Goal: Ask a question

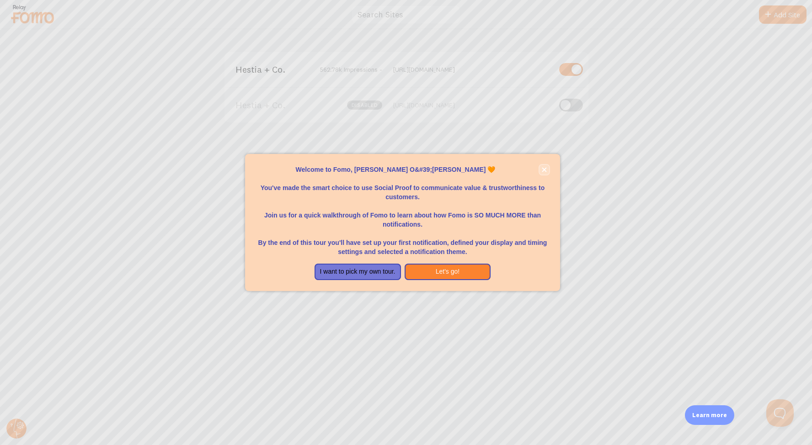
click at [543, 167] on icon "close," at bounding box center [544, 169] width 5 height 5
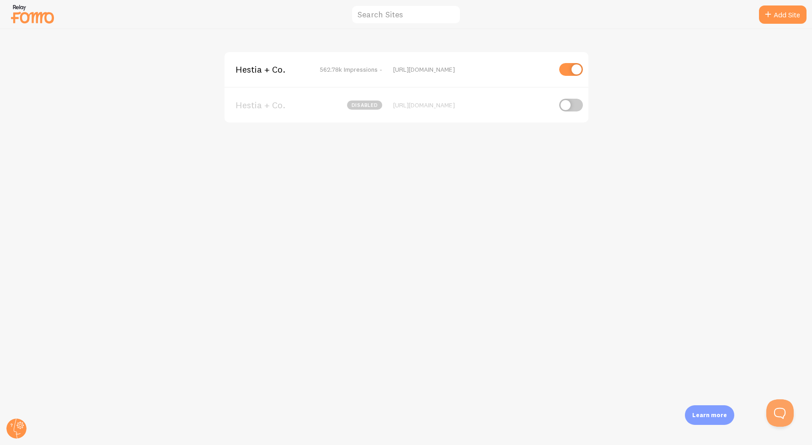
click at [266, 70] on span "Hestia + Co." at bounding box center [272, 69] width 74 height 8
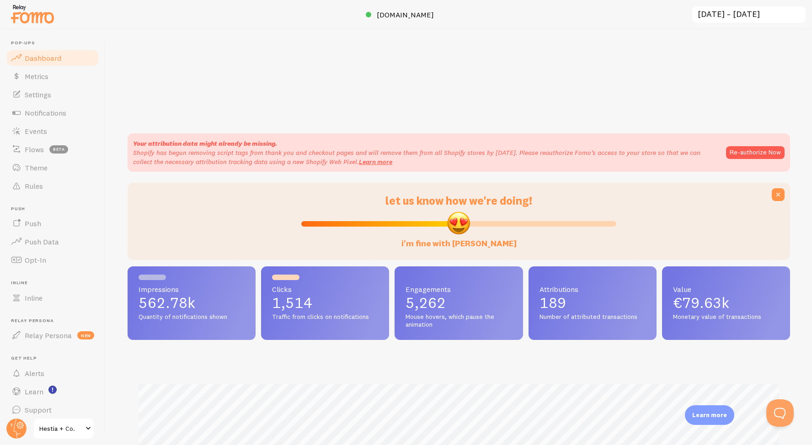
scroll to position [240, 662]
click at [39, 182] on span "Rules" at bounding box center [34, 185] width 18 height 9
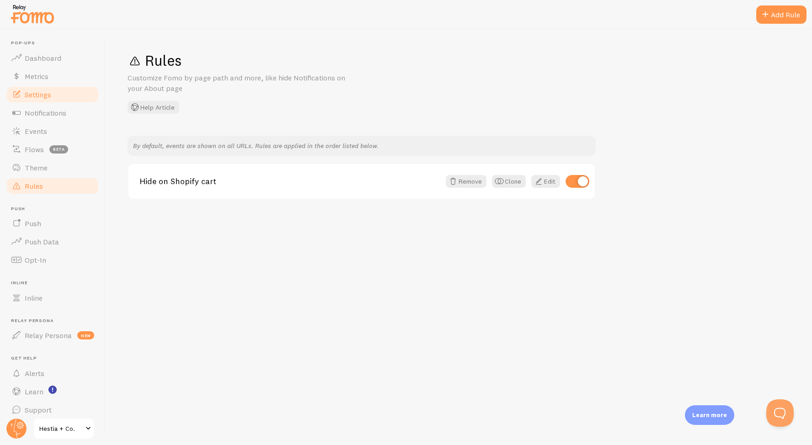
click at [41, 96] on span "Settings" at bounding box center [38, 94] width 27 height 9
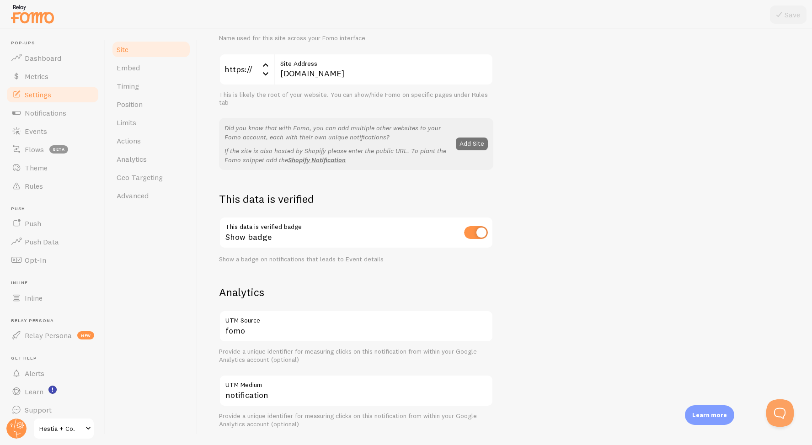
scroll to position [74, 0]
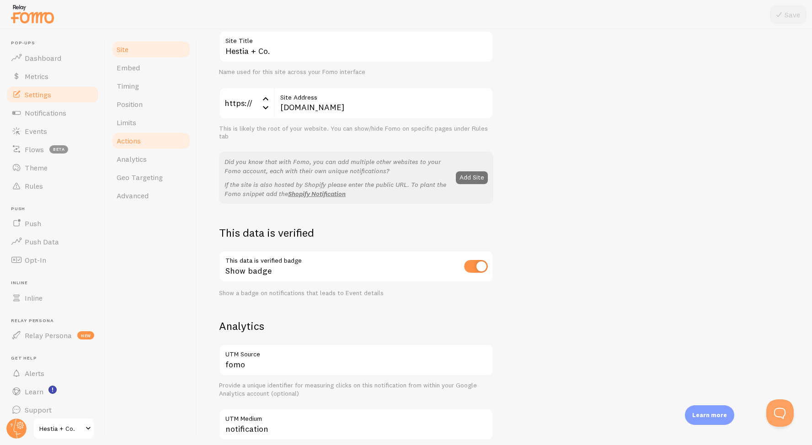
click at [138, 138] on span "Actions" at bounding box center [129, 140] width 24 height 9
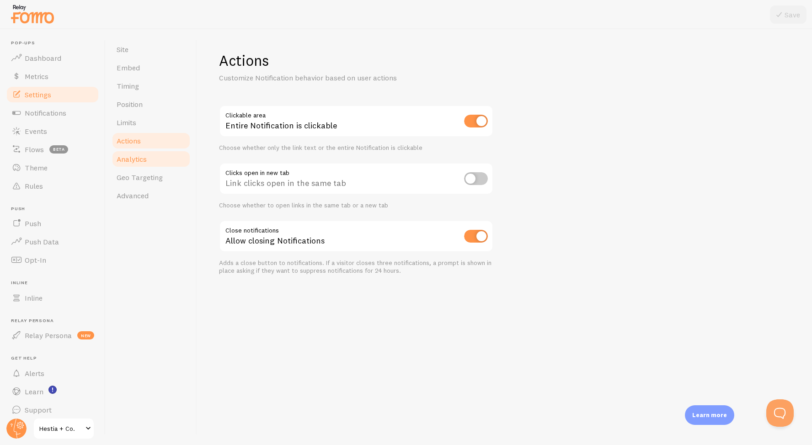
click at [135, 158] on span "Analytics" at bounding box center [132, 158] width 30 height 9
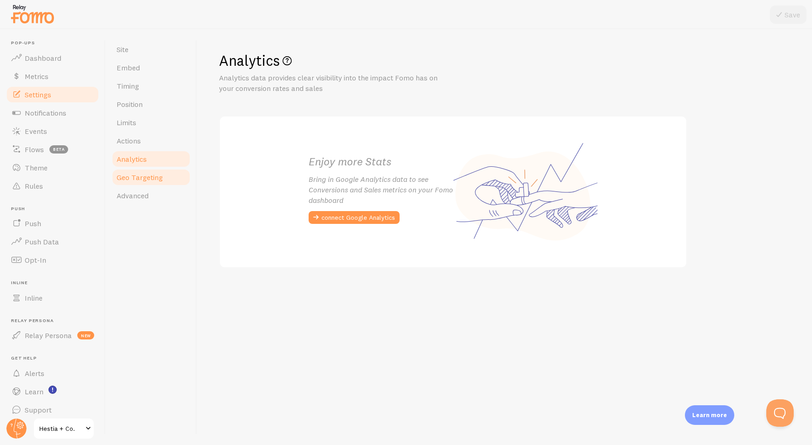
click at [136, 174] on span "Geo Targeting" at bounding box center [140, 177] width 46 height 9
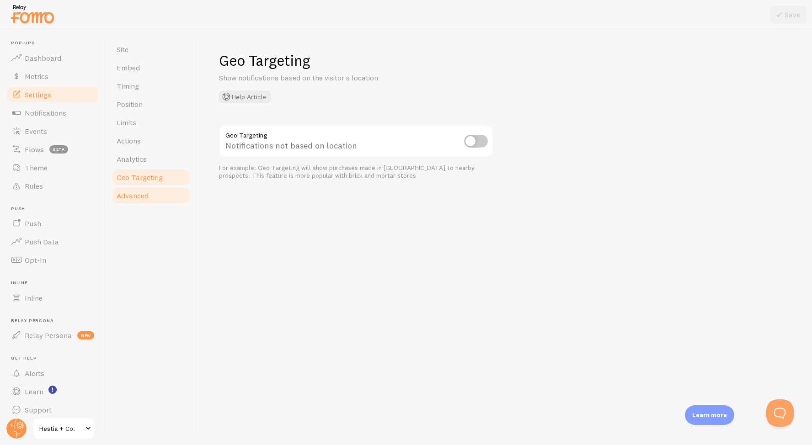
click at [135, 195] on span "Advanced" at bounding box center [133, 195] width 32 height 9
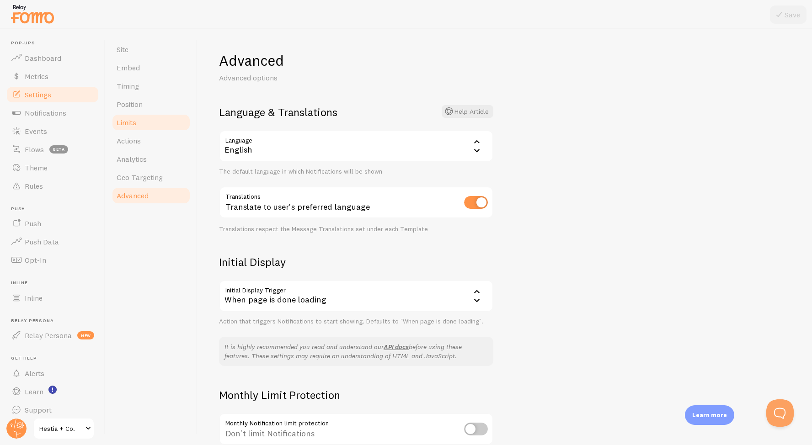
click at [133, 127] on span "Limits" at bounding box center [127, 122] width 20 height 9
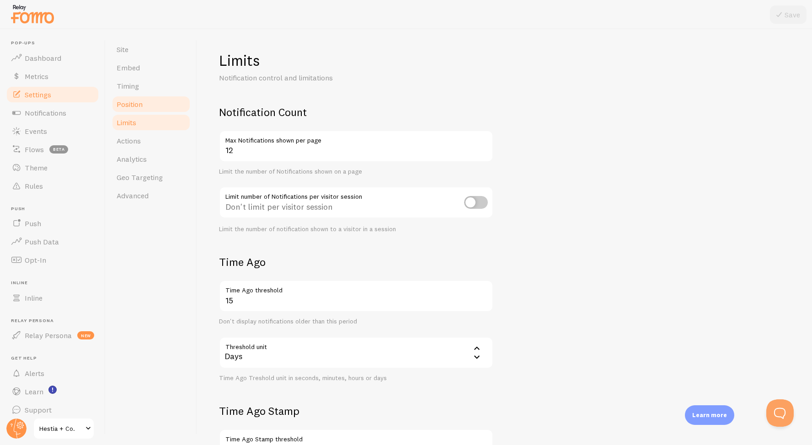
click at [136, 106] on span "Position" at bounding box center [130, 104] width 26 height 9
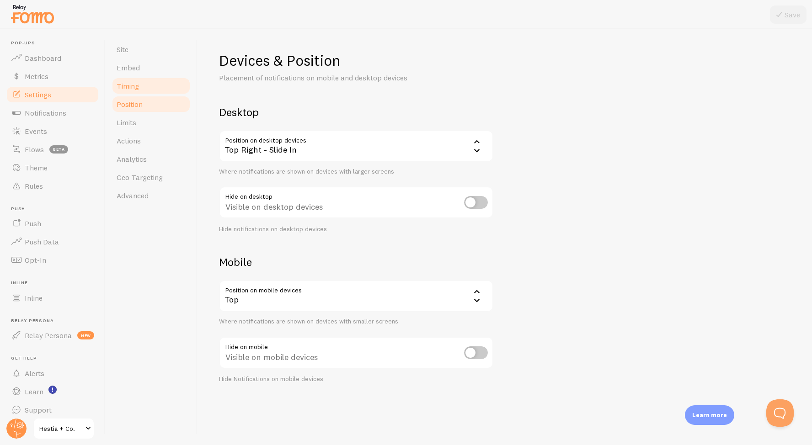
click at [137, 91] on link "Timing" at bounding box center [151, 86] width 80 height 18
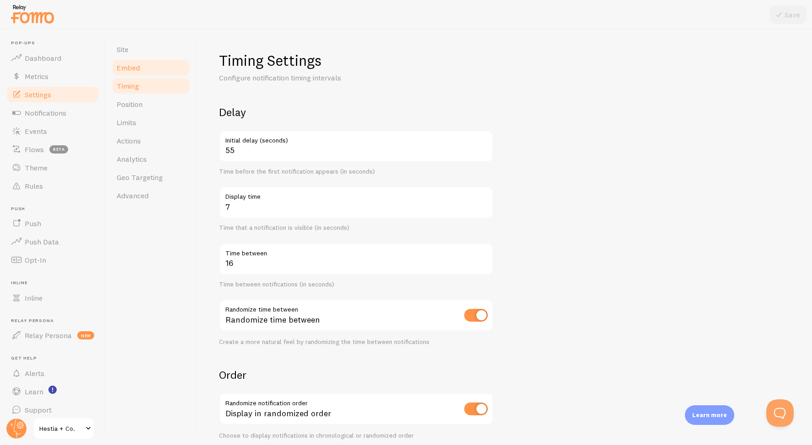
click at [136, 72] on span "Embed" at bounding box center [128, 67] width 23 height 9
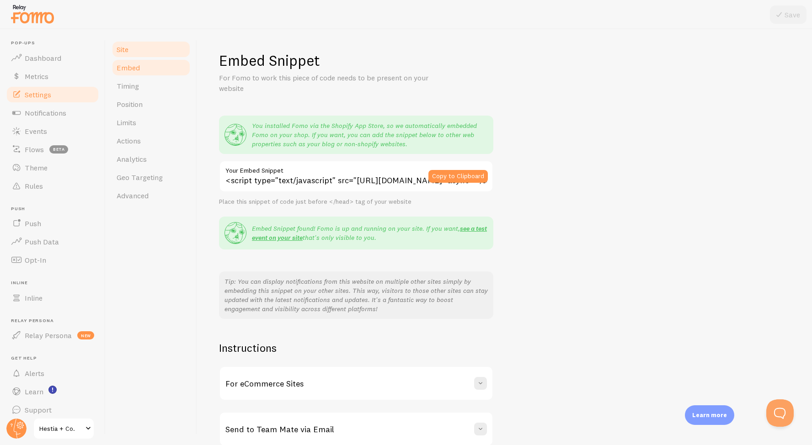
click at [122, 45] on span "Site" at bounding box center [123, 49] width 12 height 9
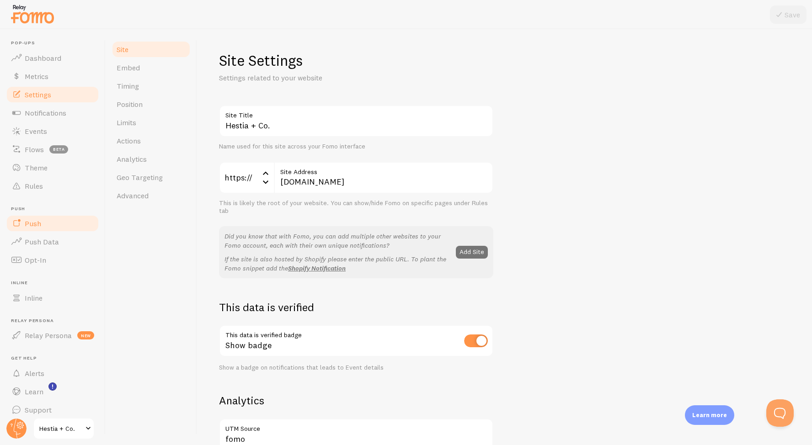
scroll to position [6, 0]
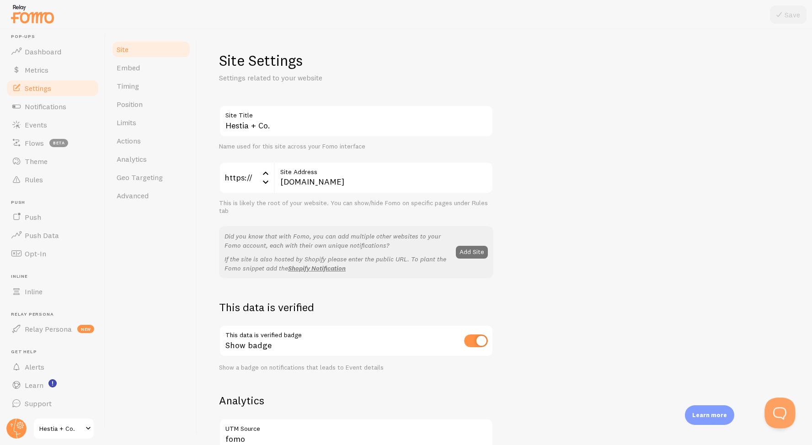
click at [777, 409] on button "Open Beacon popover" at bounding box center [777, 411] width 27 height 27
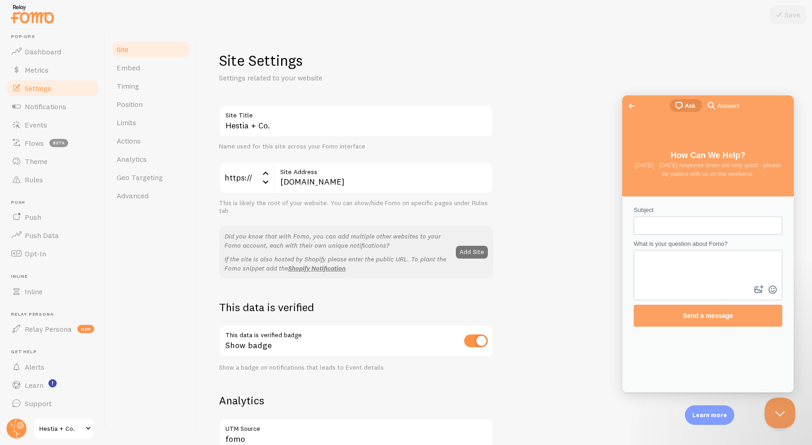
scroll to position [0, 0]
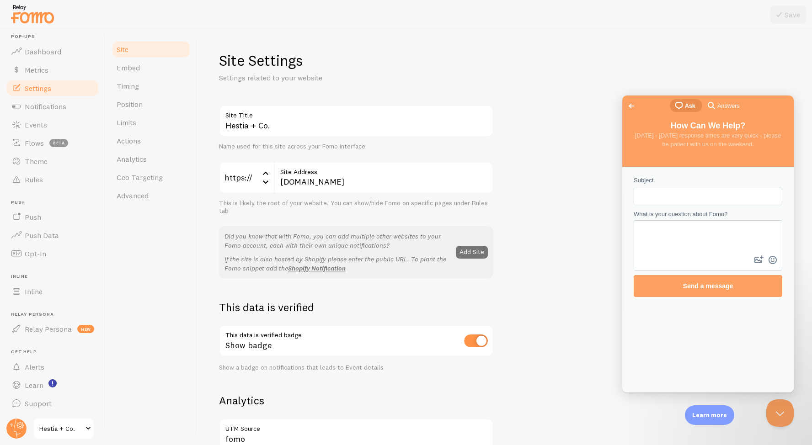
click at [695, 191] on input "Subject" at bounding box center [708, 196] width 134 height 16
type input "Limit Certain Products"
click at [706, 228] on textarea "What is your question about Fomo?" at bounding box center [707, 237] width 147 height 32
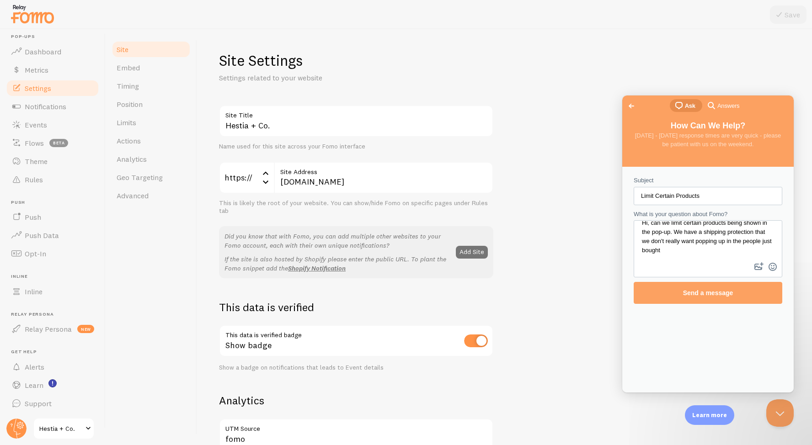
scroll to position [1, 0]
click at [715, 264] on div "Contact form" at bounding box center [707, 248] width 149 height 57
click at [682, 242] on textarea "Hi, can we limit certain products being shown in the pop-up. We have a shipping…" at bounding box center [707, 240] width 147 height 39
click at [769, 240] on textarea "Hi, can we limit certain products being shown in the pop-up? We have a shipping…" at bounding box center [707, 240] width 147 height 39
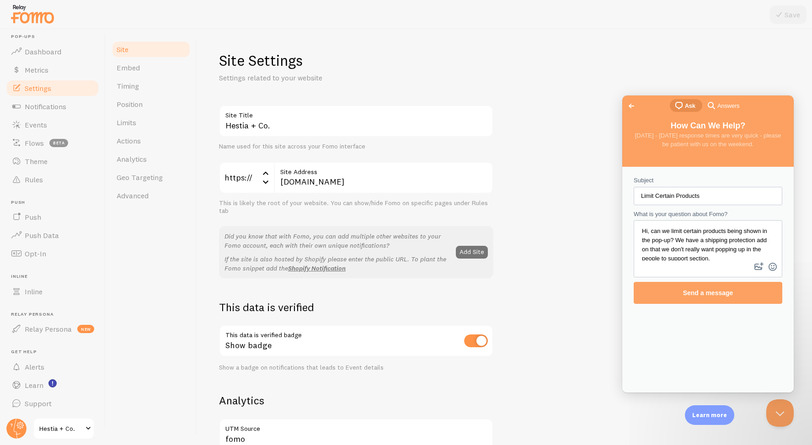
scroll to position [8, 0]
click at [692, 251] on textarea "Hi, can we limit certain products being shown in the pop-up? We have a shipping…" at bounding box center [707, 240] width 147 height 39
drag, startPoint x: 744, startPoint y: 250, endPoint x: 631, endPoint y: 214, distance: 118.5
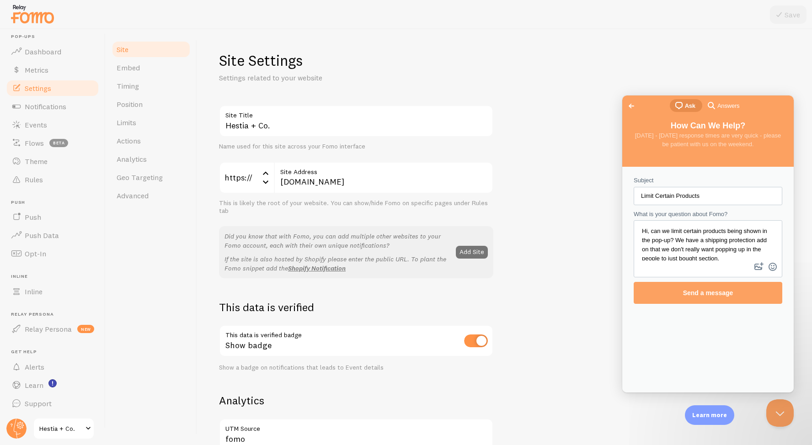
click at [631, 214] on div "Subject Limit Certain Products What is your question about Fomo? Hi, can we lim…" at bounding box center [708, 239] width 166 height 137
type textarea "Hi, can we limit certain products being shown in the pop-up? We have a shipping…"
click at [135, 402] on div "Site Embed Timing Position Limits Actions Analytics Geo Targeting Advanced" at bounding box center [151, 237] width 91 height 416
click at [68, 430] on span "Hestia + Co." at bounding box center [60, 428] width 43 height 11
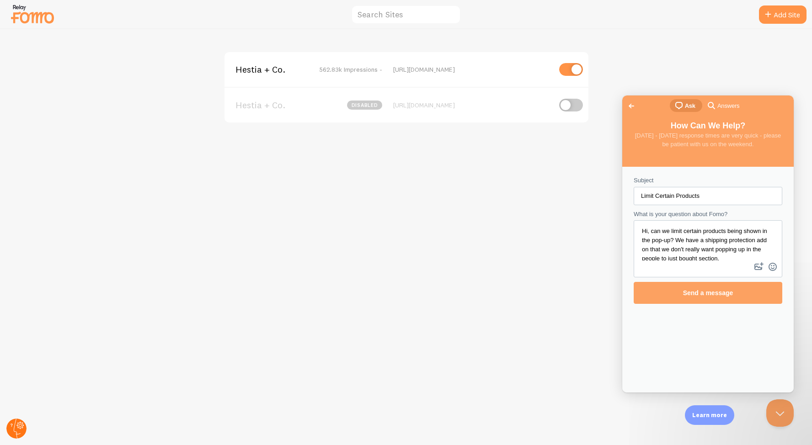
click at [18, 425] on circle at bounding box center [16, 429] width 20 height 20
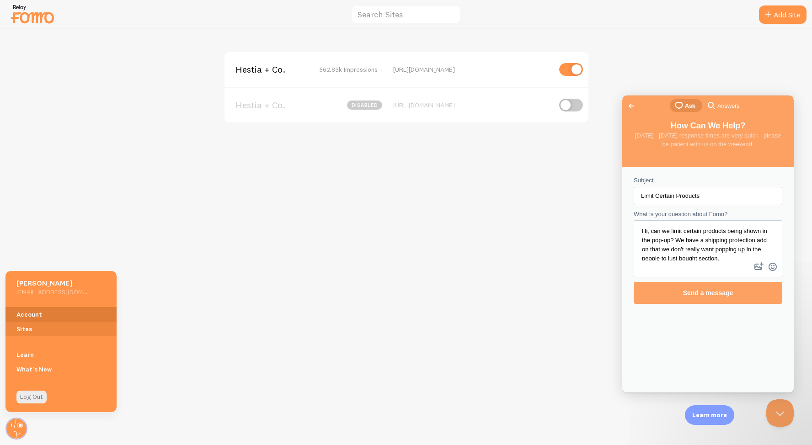
click at [47, 316] on link "Account" at bounding box center [60, 314] width 111 height 15
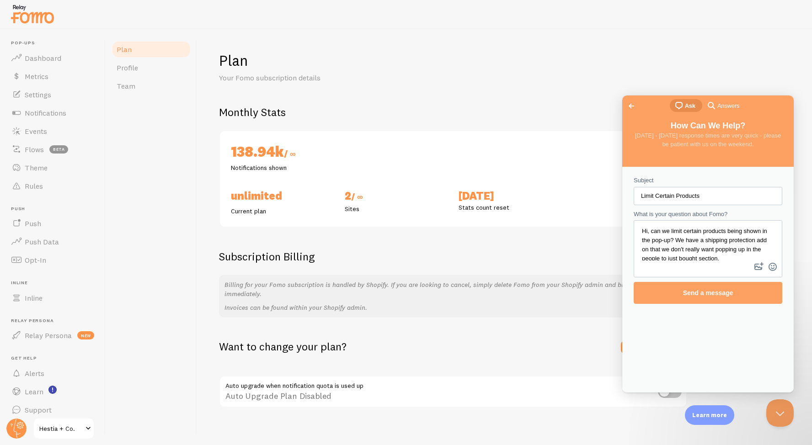
click at [71, 428] on span "Hestia + Co." at bounding box center [60, 428] width 43 height 11
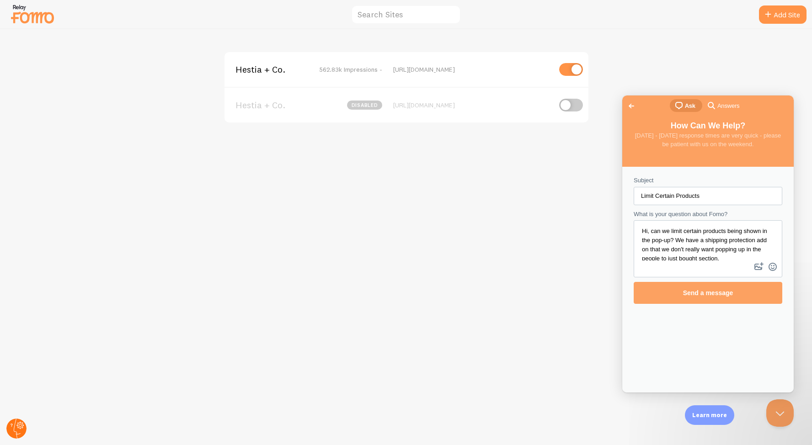
click at [24, 423] on circle at bounding box center [16, 429] width 20 height 20
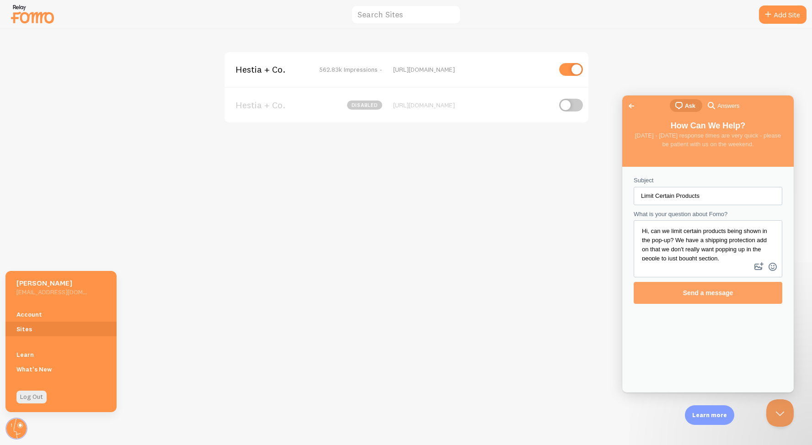
click at [320, 225] on div "Hestia + Co. 562.83k Impressions - [URL][DOMAIN_NAME] Hestia + Co. disabled [UR…" at bounding box center [405, 237] width 811 height 416
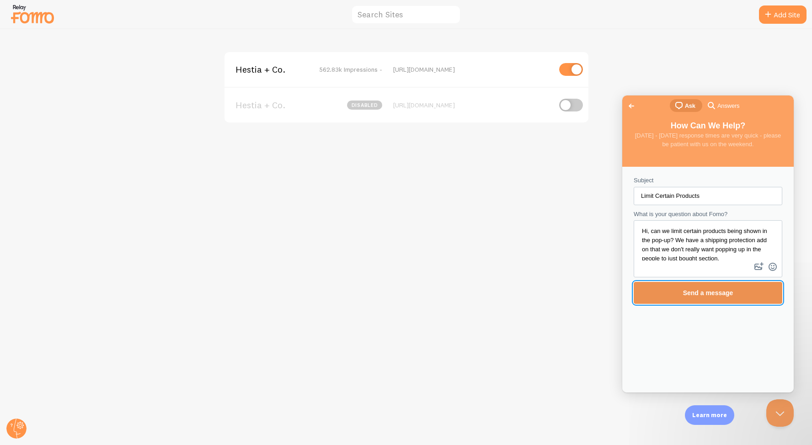
click at [706, 293] on span "Send a message" at bounding box center [708, 292] width 50 height 7
